Goal: Task Accomplishment & Management: Manage account settings

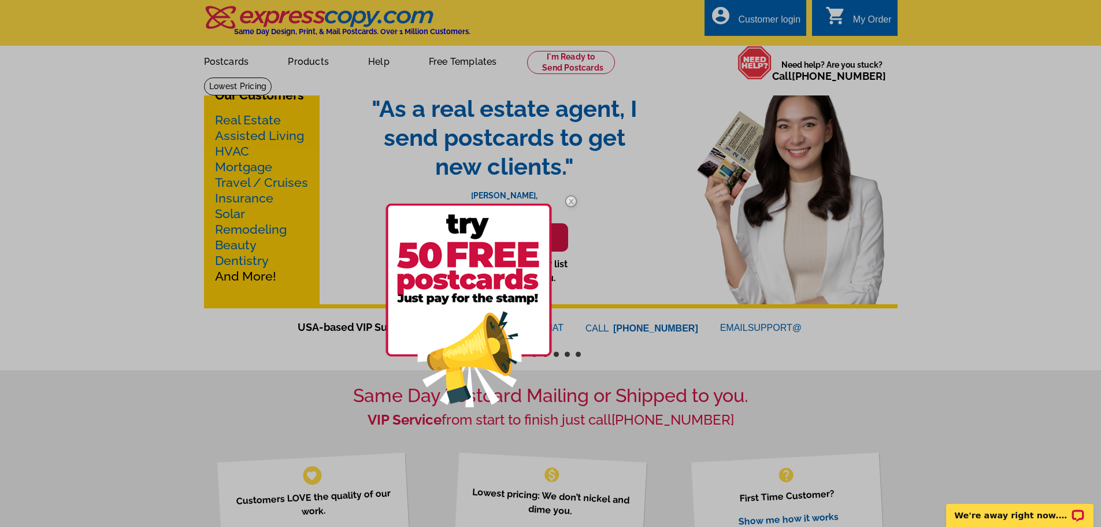
click at [756, 17] on div at bounding box center [550, 263] width 1101 height 527
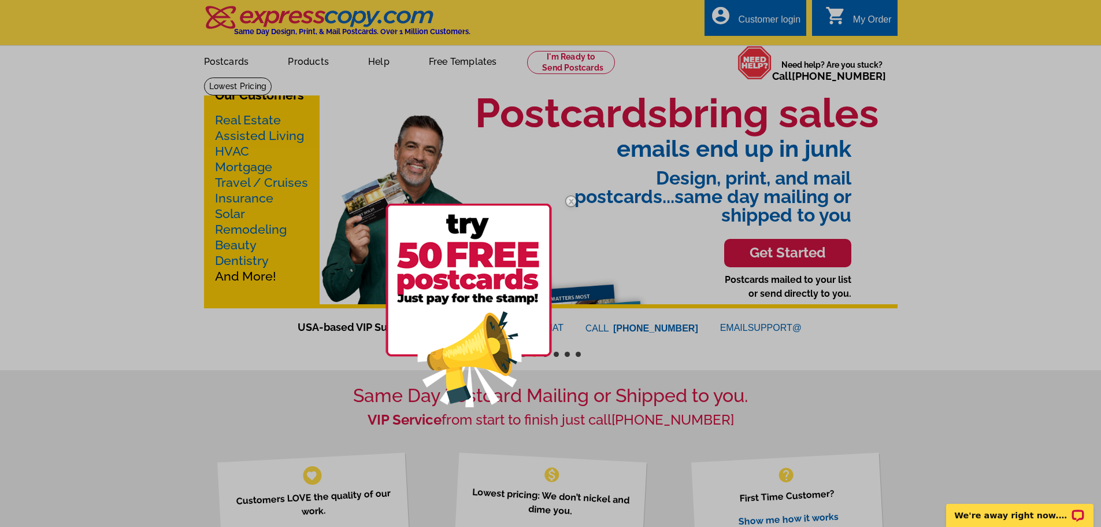
click at [781, 18] on div at bounding box center [550, 263] width 1101 height 527
click at [767, 20] on div at bounding box center [550, 263] width 1101 height 527
click at [723, 12] on div at bounding box center [550, 263] width 1101 height 527
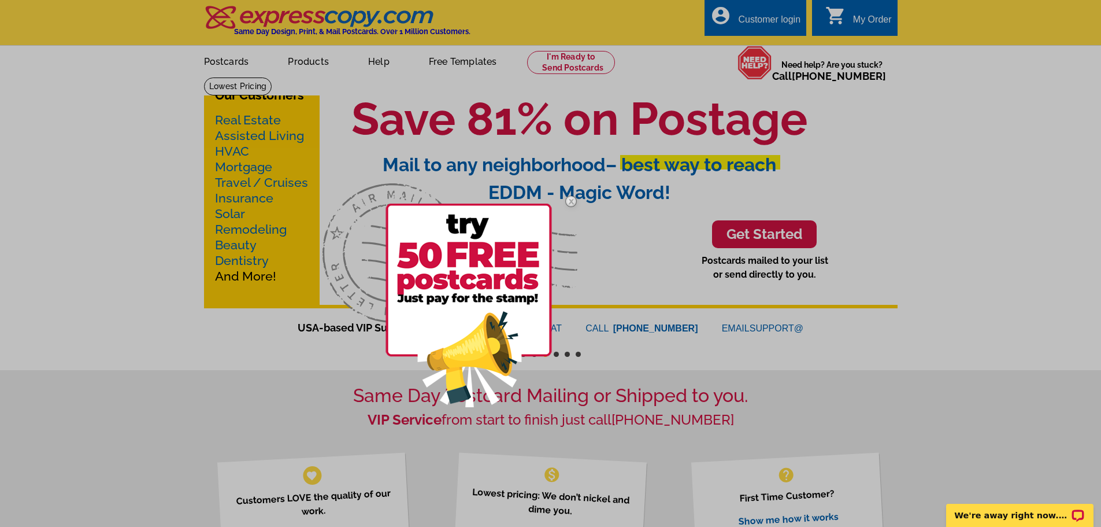
click at [864, 18] on div at bounding box center [550, 263] width 1101 height 527
click at [853, 9] on div at bounding box center [550, 263] width 1101 height 527
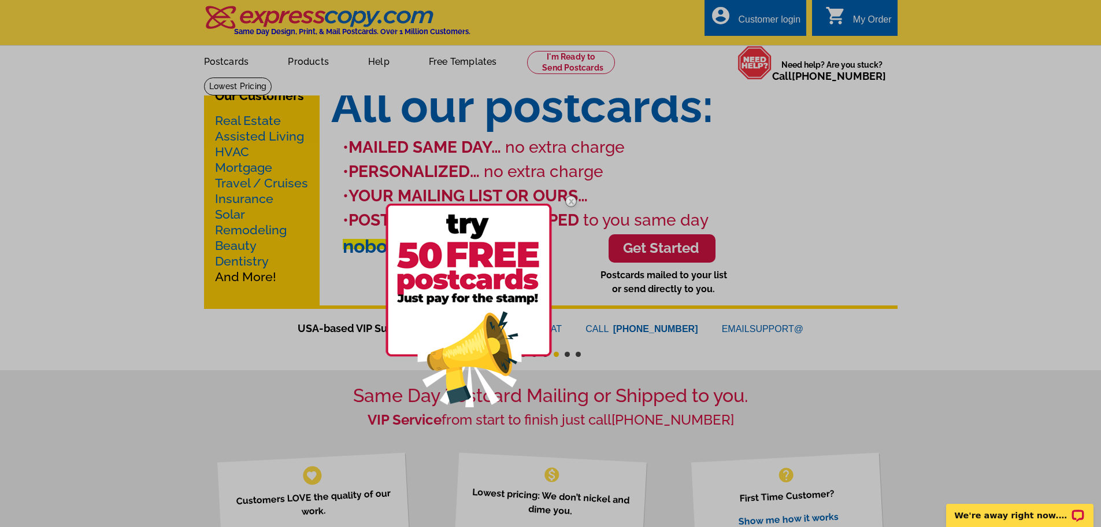
click at [1004, 110] on div at bounding box center [550, 263] width 1101 height 527
click at [851, 24] on div at bounding box center [550, 263] width 1101 height 527
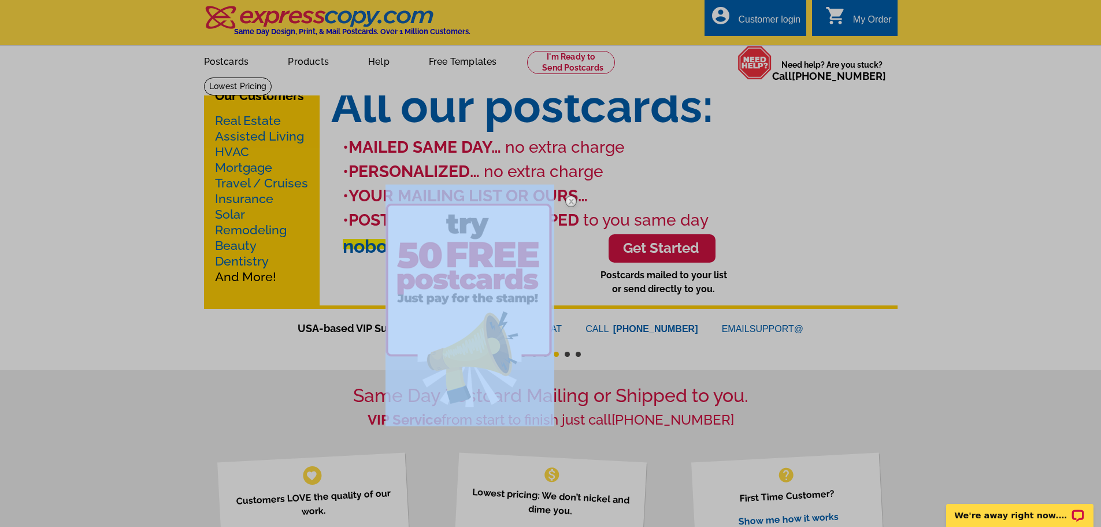
click at [851, 24] on div at bounding box center [550, 263] width 1101 height 527
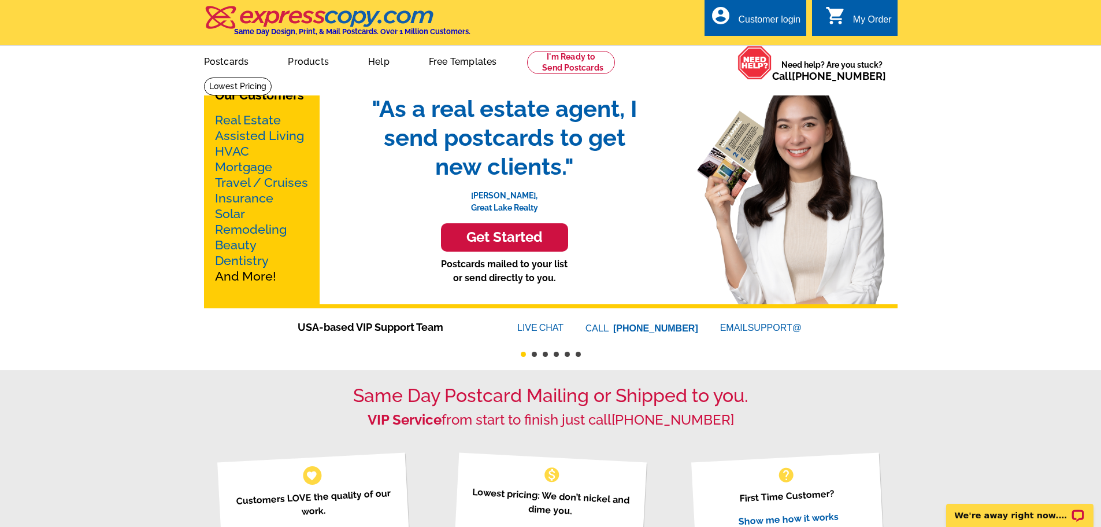
click at [865, 16] on div "My Order" at bounding box center [872, 22] width 39 height 16
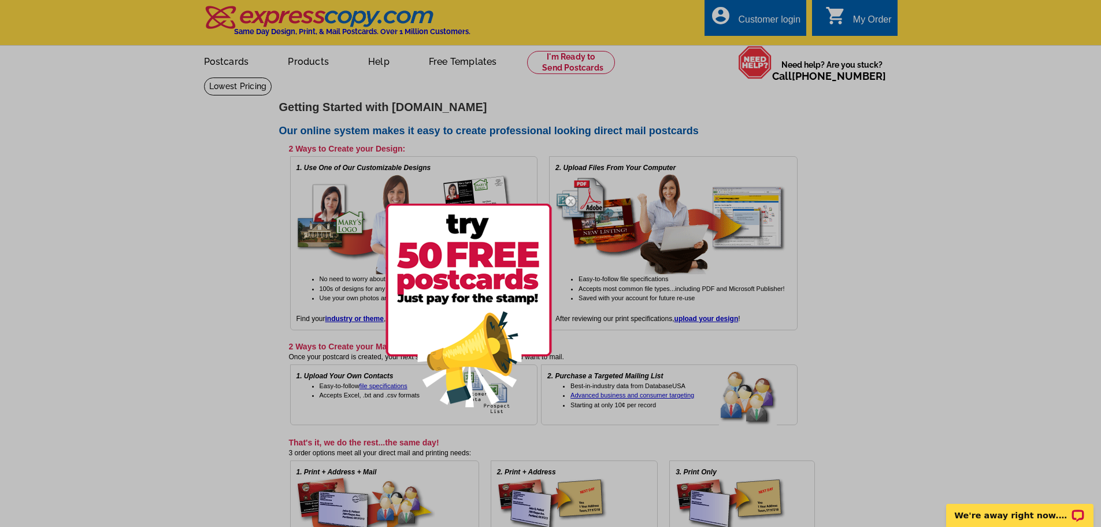
click at [748, 20] on div at bounding box center [550, 263] width 1101 height 527
click at [723, 17] on div at bounding box center [550, 263] width 1101 height 527
click at [1003, 310] on div at bounding box center [550, 263] width 1101 height 527
click at [767, 25] on div at bounding box center [550, 263] width 1101 height 527
